Goal: Task Accomplishment & Management: Manage account settings

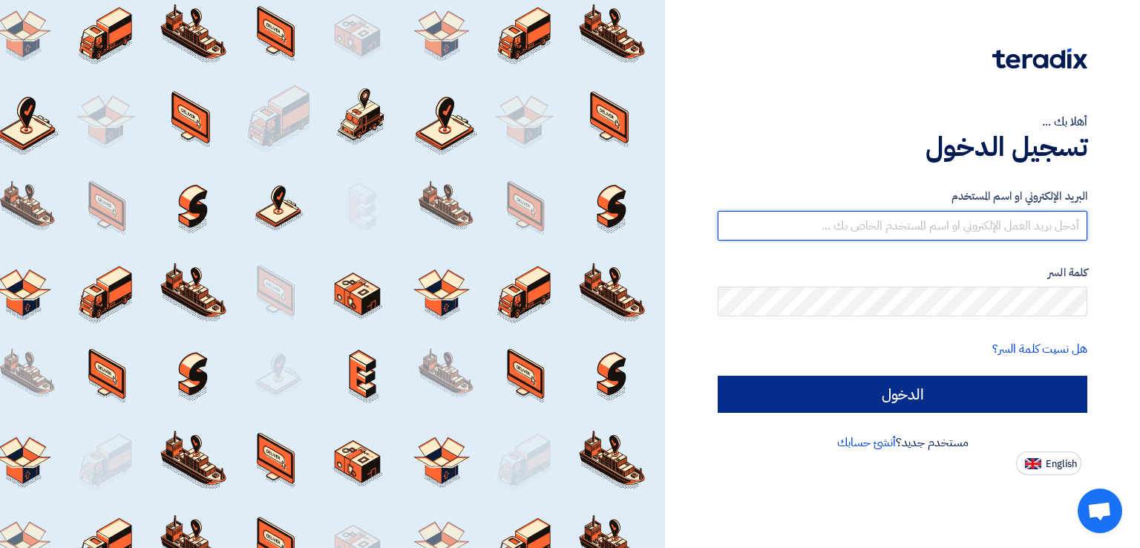
type input "[EMAIL_ADDRESS][DOMAIN_NAME]"
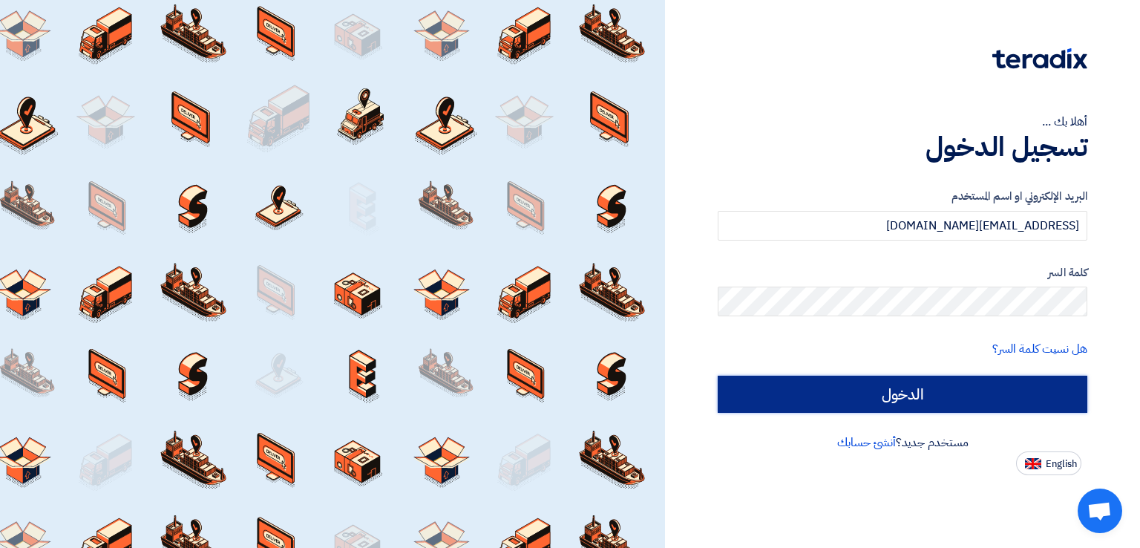
click at [790, 407] on input "الدخول" at bounding box center [903, 394] width 370 height 37
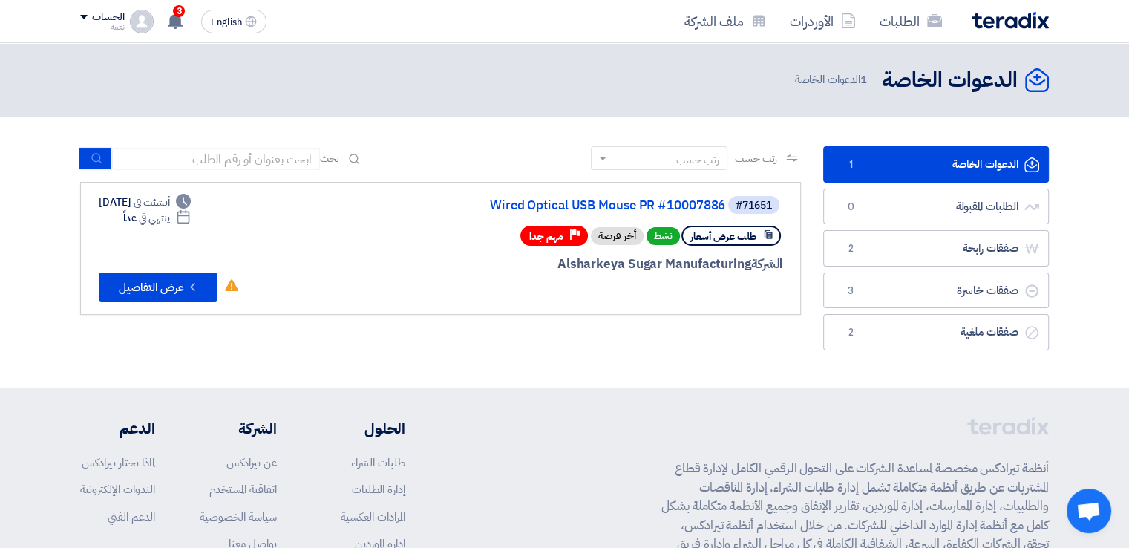
click at [647, 212] on link "Wired Optical USB Mouse PR #10007886" at bounding box center [576, 205] width 297 height 13
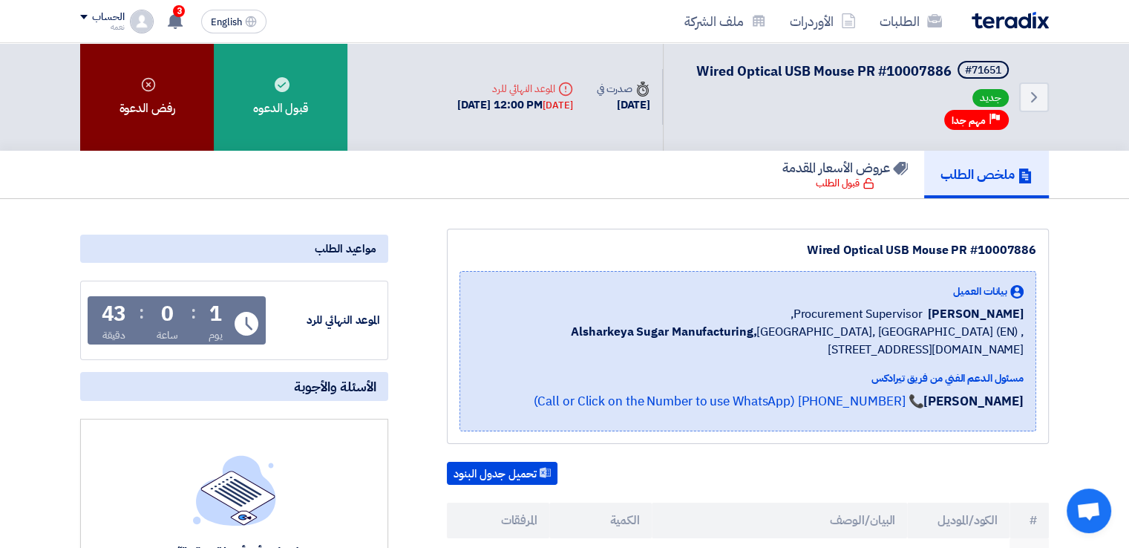
click at [157, 115] on div "رفض الدعوة" at bounding box center [147, 97] width 134 height 108
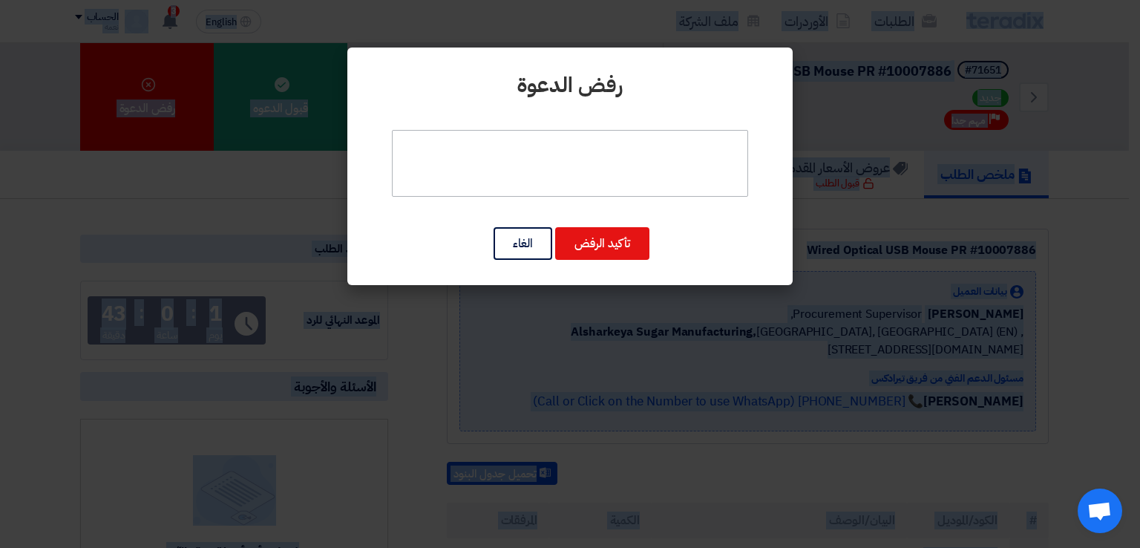
click at [469, 163] on textarea at bounding box center [570, 163] width 356 height 67
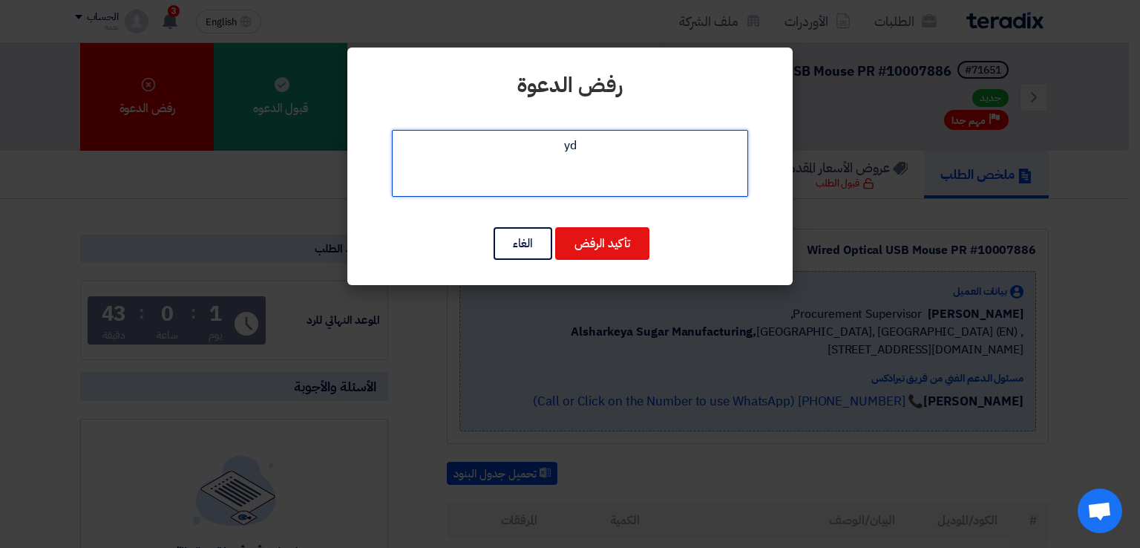
type textarea "y"
type textarea "غ"
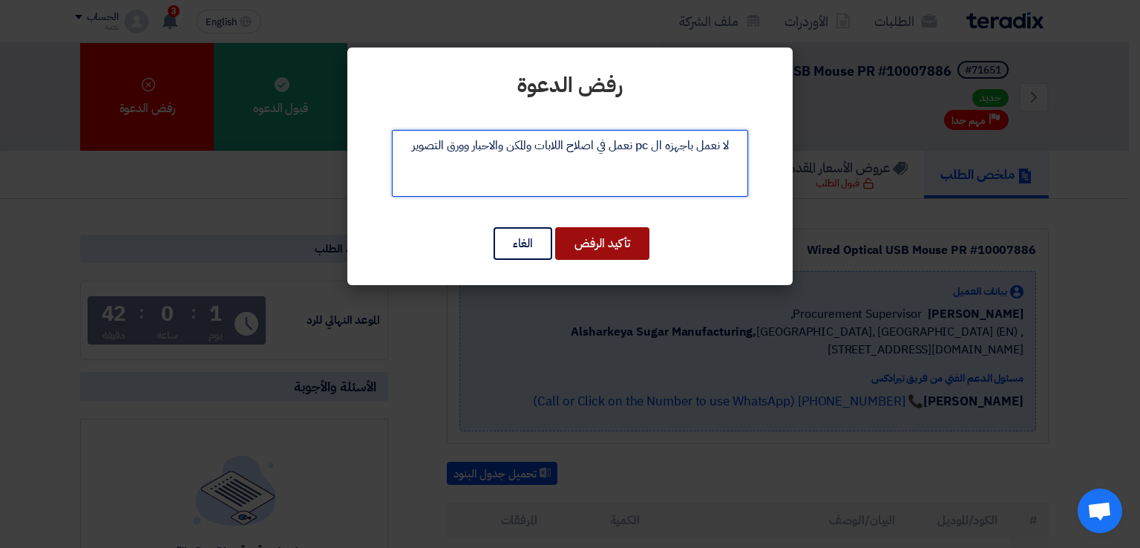
type textarea "لا نعمل باجهزه ال pc نعمل في اصلاح اللابات والمكن والاحبار وورق التصوير"
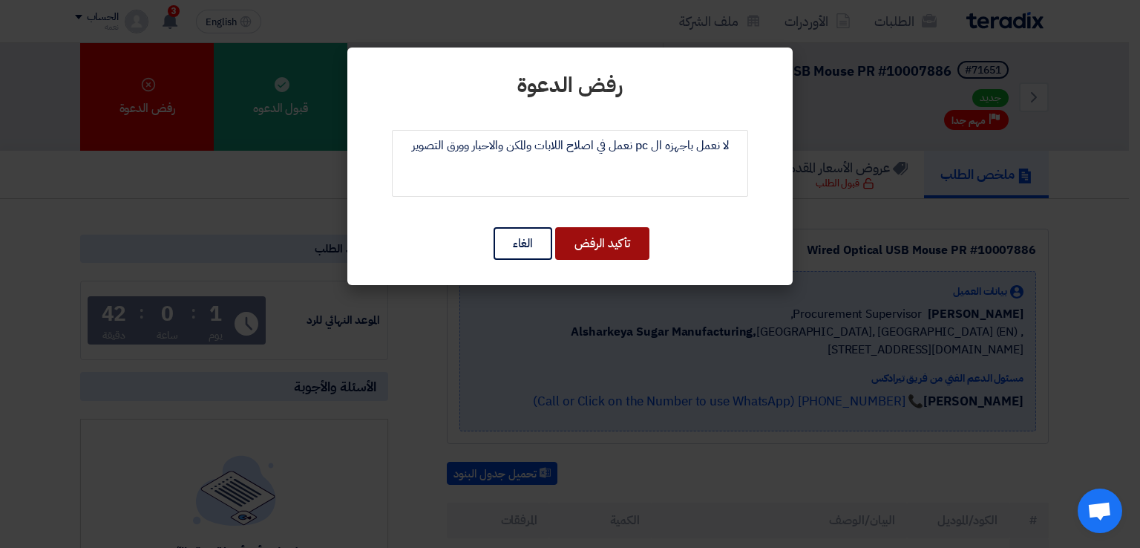
click at [585, 235] on button "تأكيد الرفض" at bounding box center [602, 243] width 94 height 33
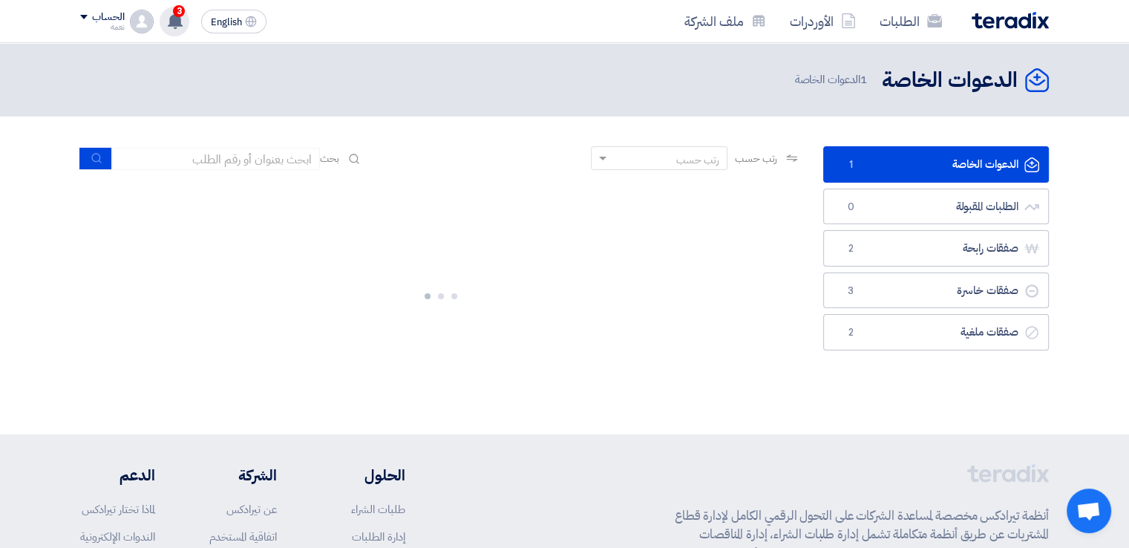
click at [184, 19] on div "3 تم نشر طلب عروض أسعار جديد - شاهد التفاصيل [DATE] تم نشر طلب عروض أسعار جديد …" at bounding box center [175, 22] width 30 height 30
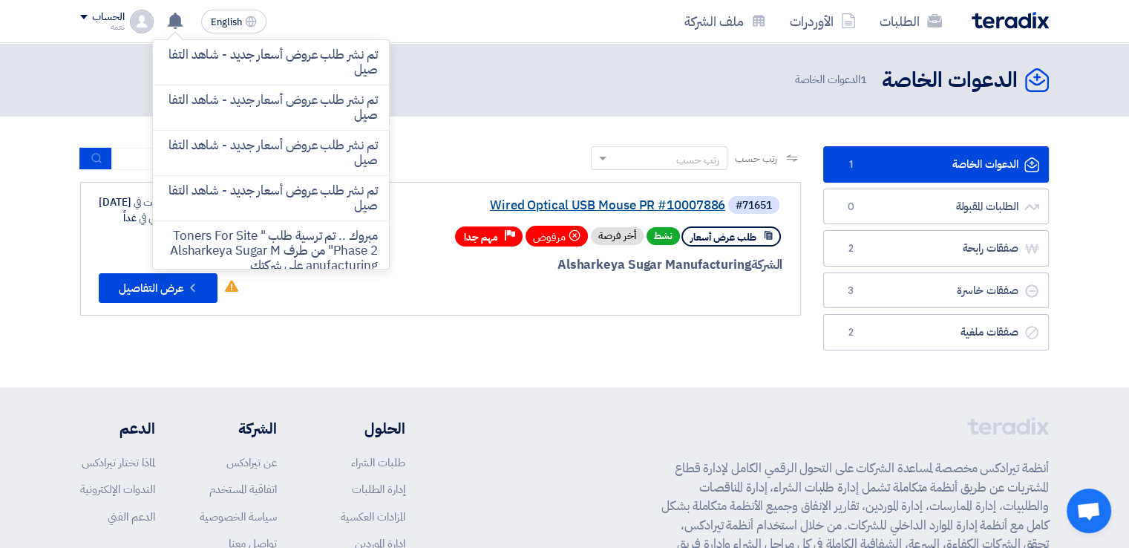
click at [644, 206] on link "Wired Optical USB Mouse PR #10007886" at bounding box center [576, 205] width 297 height 13
